Goal: Task Accomplishment & Management: Complete application form

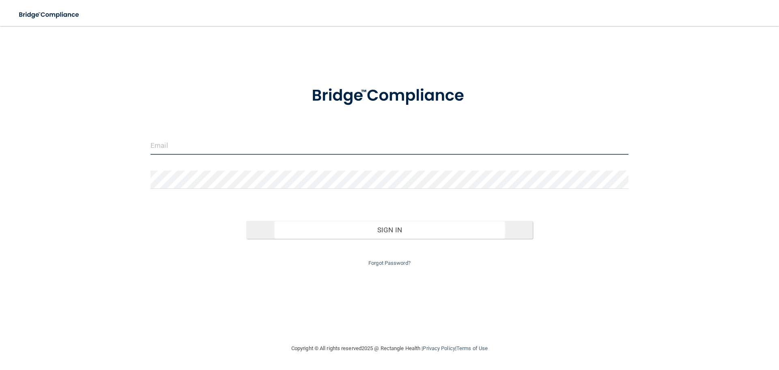
type input "[EMAIL_ADDRESS][DOMAIN_NAME]"
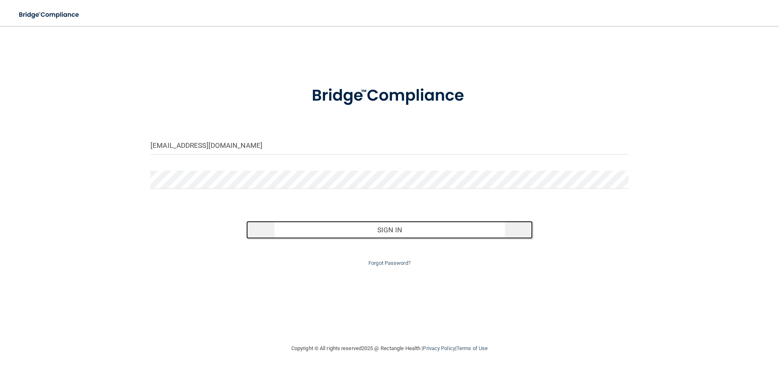
click at [308, 237] on button "Sign In" at bounding box center [389, 230] width 287 height 18
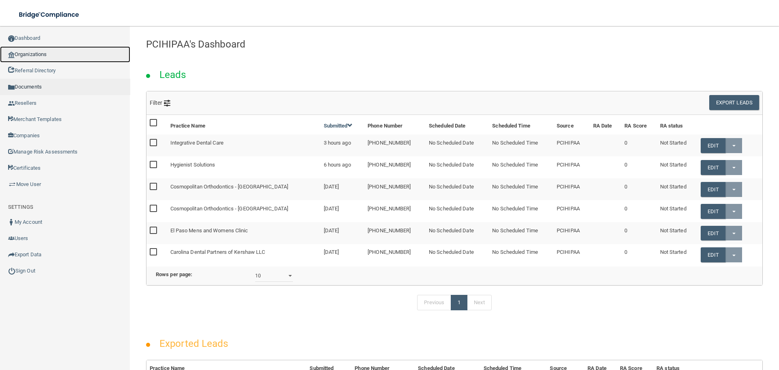
drag, startPoint x: 47, startPoint y: 54, endPoint x: 21, endPoint y: 93, distance: 46.3
click at [47, 54] on link "Organizations" at bounding box center [65, 54] width 130 height 16
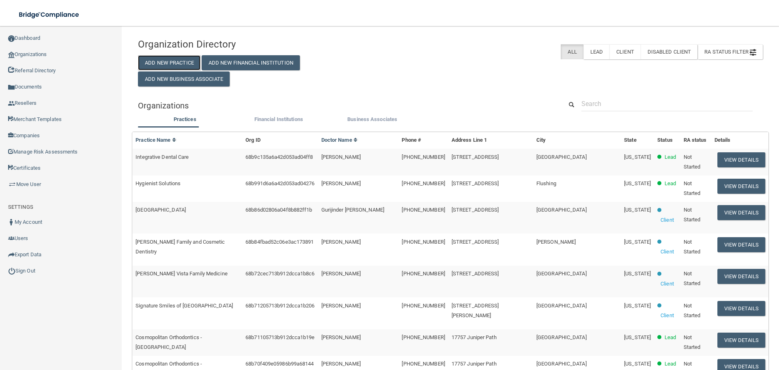
drag, startPoint x: 180, startPoint y: 60, endPoint x: 408, endPoint y: 234, distance: 287.1
click at [180, 60] on button "Add New Practice" at bounding box center [169, 62] width 63 height 15
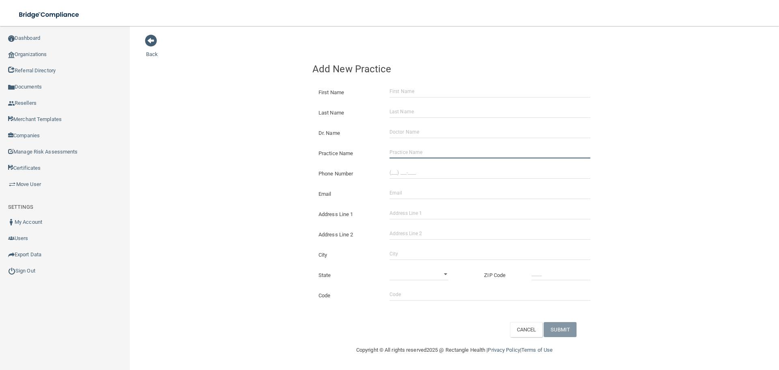
click at [413, 155] on input "Practice Name" at bounding box center [490, 152] width 201 height 12
paste input "Smile Cleveland"
type input "Smile Cleveland"
click at [432, 171] on input "(___) ___-____" at bounding box center [490, 172] width 201 height 12
paste input "440) 946-7330"
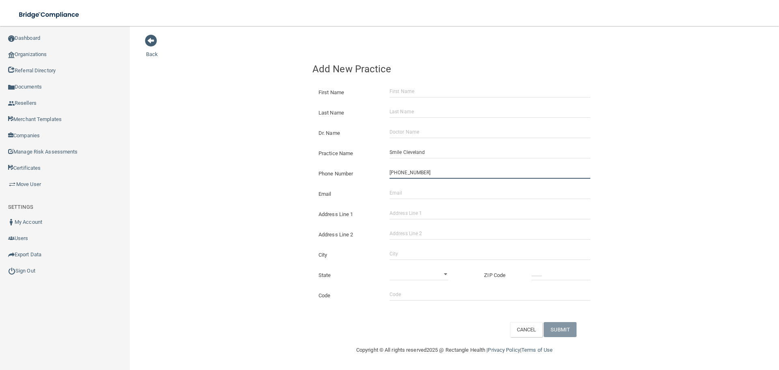
type input "[PHONE_NUMBER]"
click at [307, 173] on div "Phone Number [PHONE_NUMBER]" at bounding box center [455, 170] width 296 height 20
click at [443, 198] on input "Email" at bounding box center [490, 193] width 201 height 12
paste input "[STREET_ADDRESS]"
type input "[STREET_ADDRESS]"
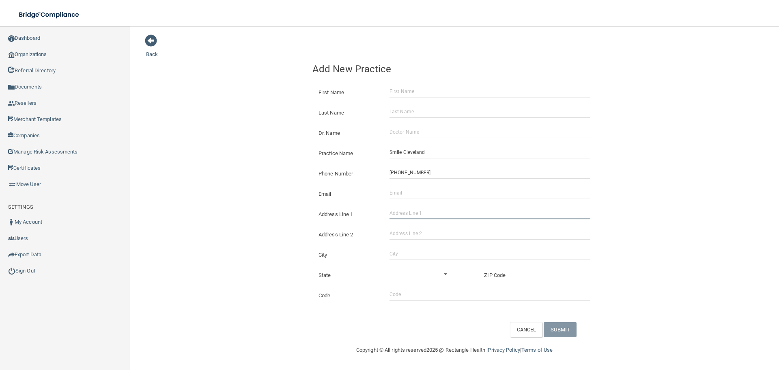
click at [414, 213] on form "First Name Last Name Dr. Name Practice Name Smile Cleveland Phone Number [PHONE…" at bounding box center [455, 208] width 284 height 258
paste input "[STREET_ADDRESS]"
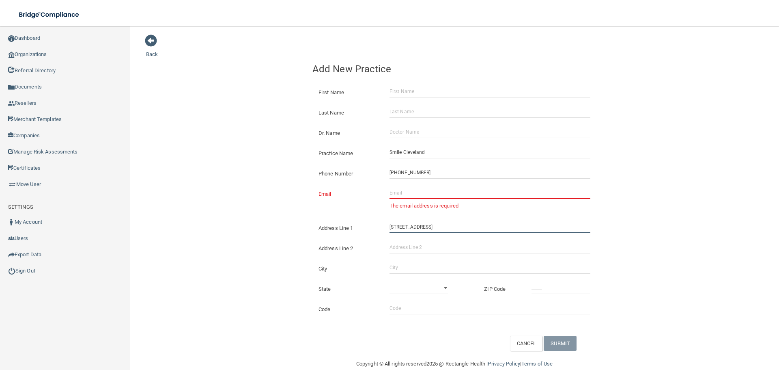
type input "[STREET_ADDRESS]"
click at [408, 246] on input "Address Line 2" at bounding box center [490, 247] width 201 height 12
click at [400, 267] on input "City" at bounding box center [490, 267] width 201 height 12
type input "[PERSON_NAME]"
click at [426, 283] on select "[US_STATE] [US_STATE] [US_STATE] [US_STATE] [US_STATE] [US_STATE] [US_STATE] [U…" at bounding box center [419, 288] width 59 height 12
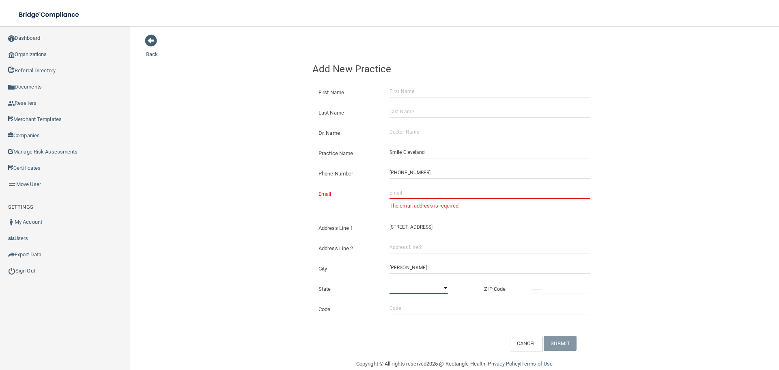
select select "35"
click at [390, 282] on select "[US_STATE] [US_STATE] [US_STATE] [US_STATE] [US_STATE] [US_STATE] [US_STATE] [U…" at bounding box center [419, 288] width 59 height 12
click at [544, 287] on input "_____" at bounding box center [561, 288] width 59 height 12
type input "44094"
click at [272, 195] on div "Back Add New Practice First Name Last Name Dr. Name Practice Name Smile [GEOGRA…" at bounding box center [454, 192] width 617 height 317
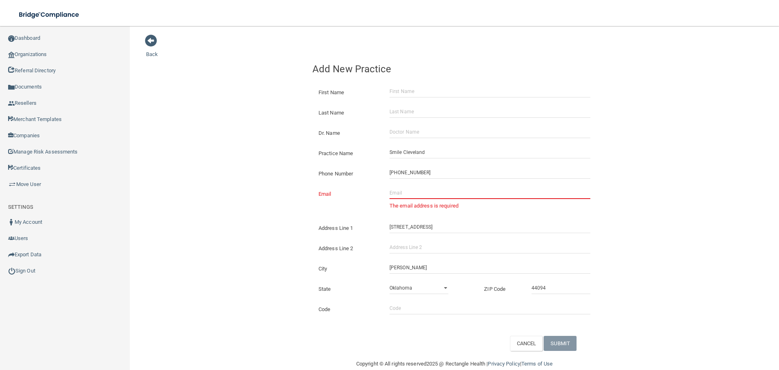
drag, startPoint x: 464, startPoint y: 192, endPoint x: 331, endPoint y: 190, distance: 132.8
click at [464, 192] on input "Email" at bounding box center [490, 193] width 201 height 12
paste input "[EMAIL_ADDRESS][DOMAIN_NAME]"
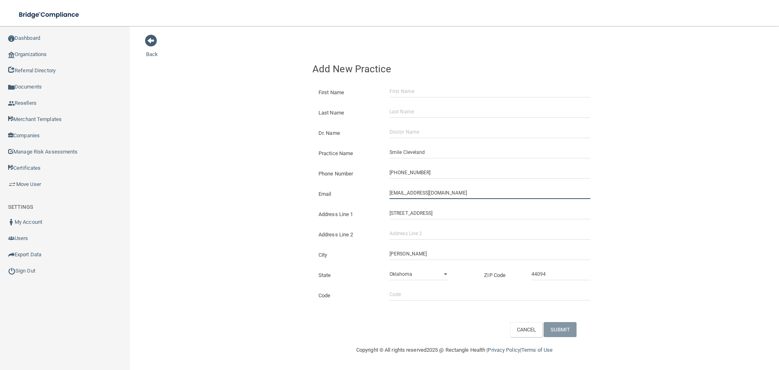
type input "[EMAIL_ADDRESS][DOMAIN_NAME]"
click at [222, 167] on div "Back Add New Practice First Name Last Name Dr. Name Practice Name Smile [GEOGRA…" at bounding box center [454, 185] width 617 height 303
click at [410, 134] on input "Dr. Name" at bounding box center [490, 132] width 201 height 12
paste input "Select Item 1 [PERSON_NAME]"
type input "Select Item 1 [PERSON_NAME]"
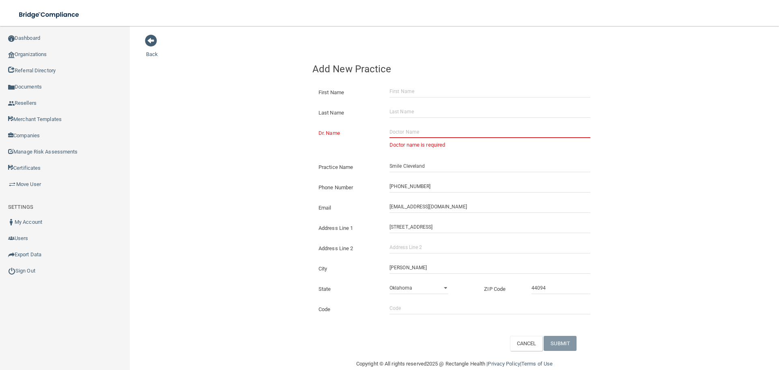
click at [405, 132] on input "Dr. Name" at bounding box center [490, 132] width 201 height 12
paste input "[PERSON_NAME]"
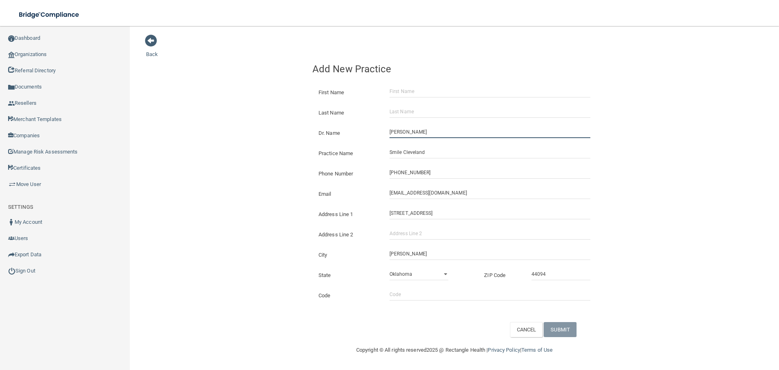
type input "[PERSON_NAME]"
click at [396, 95] on input "First Name" at bounding box center [490, 91] width 201 height 12
paste input "[PERSON_NAME]"
click at [407, 94] on input "[PERSON_NAME]" at bounding box center [490, 91] width 201 height 12
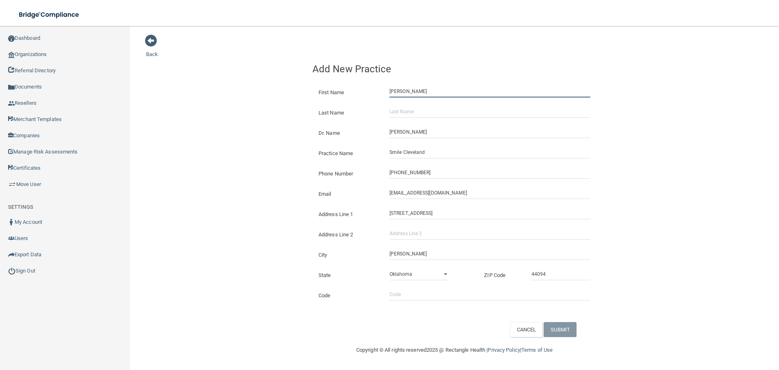
type input "[PERSON_NAME]"
click at [409, 105] on div "Last Name" at bounding box center [455, 109] width 296 height 20
drag, startPoint x: 401, startPoint y: 112, endPoint x: 395, endPoint y: 114, distance: 6.0
click at [401, 112] on input "Last Name" at bounding box center [490, 112] width 201 height 12
paste input "Block"
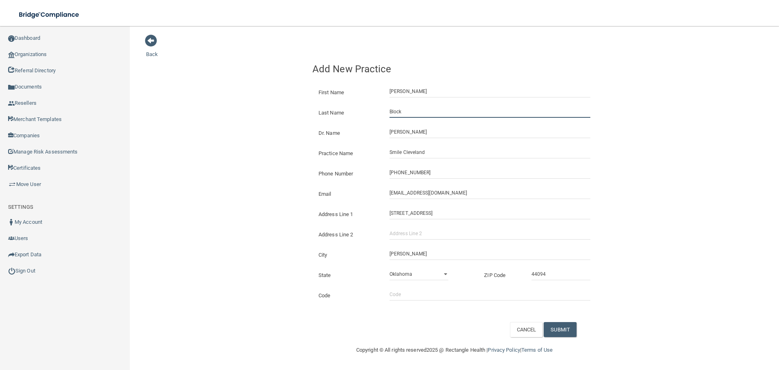
type input "Block"
click at [275, 131] on div "Back Add New Practice First Name [PERSON_NAME] Last Name Block Dr. Name [PERSON…" at bounding box center [454, 185] width 617 height 303
click at [564, 332] on button "SUBMIT" at bounding box center [560, 329] width 33 height 15
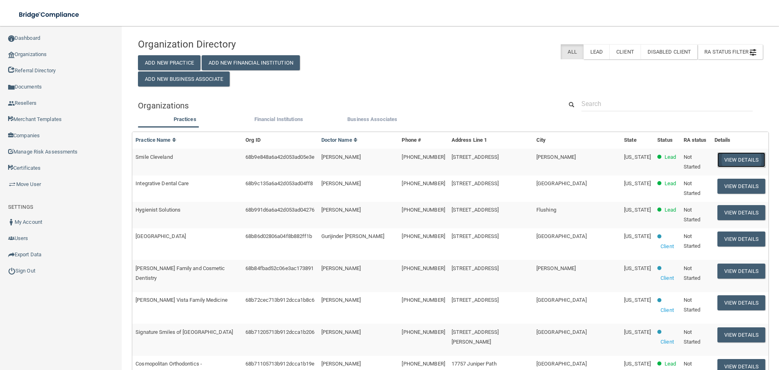
click at [719, 158] on button "View Details" at bounding box center [742, 159] width 48 height 15
